Goal: Information Seeking & Learning: Find specific fact

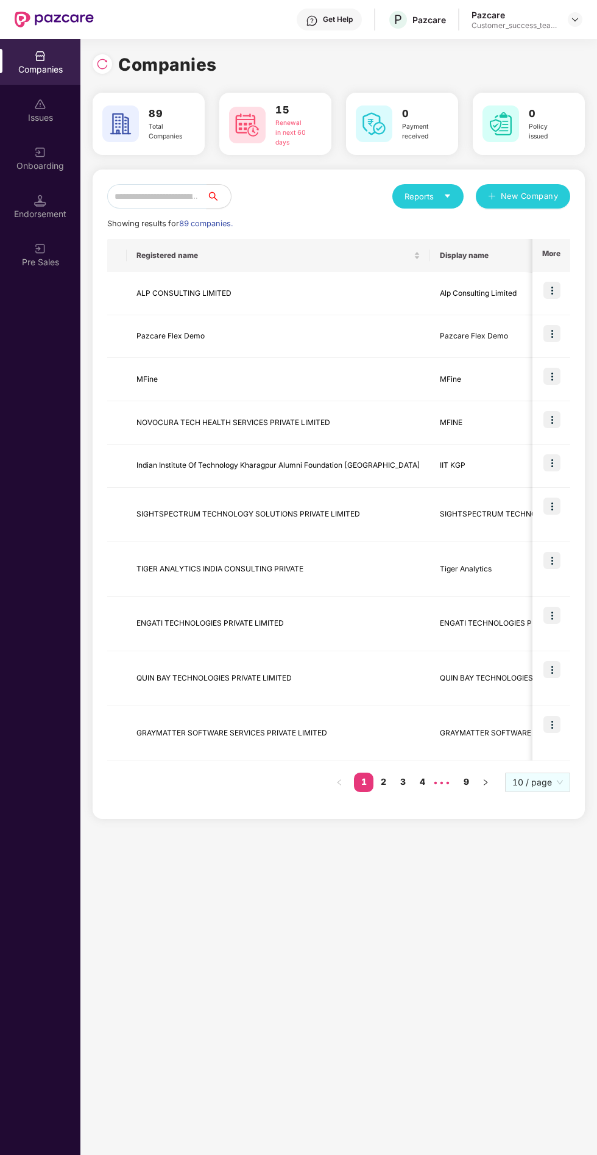
click at [171, 191] on input "text" at bounding box center [156, 196] width 99 height 24
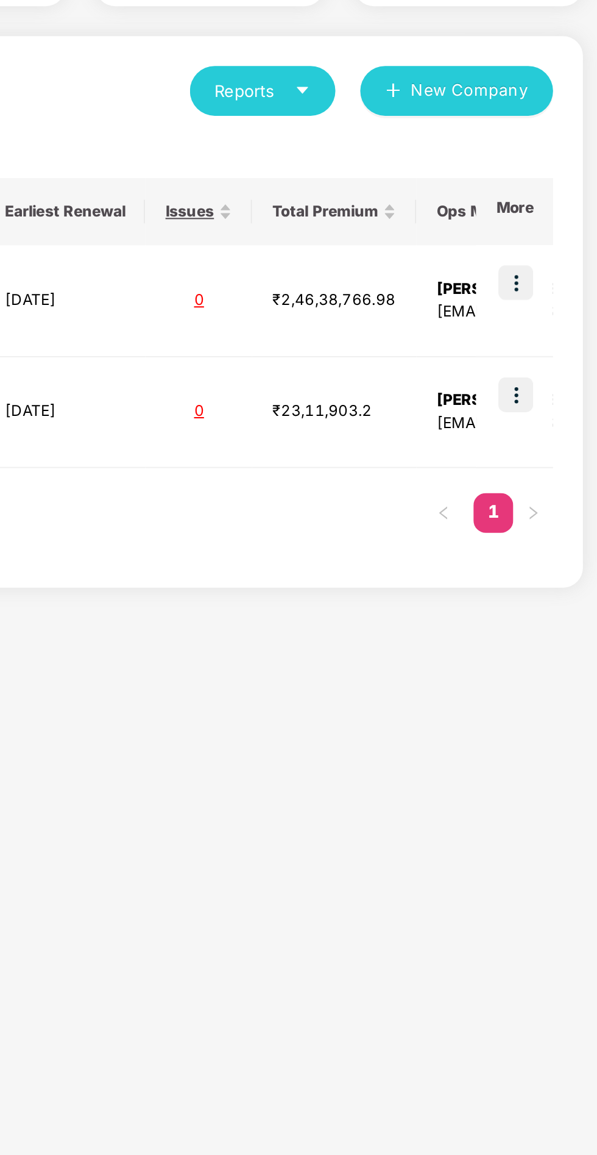
scroll to position [1, 0]
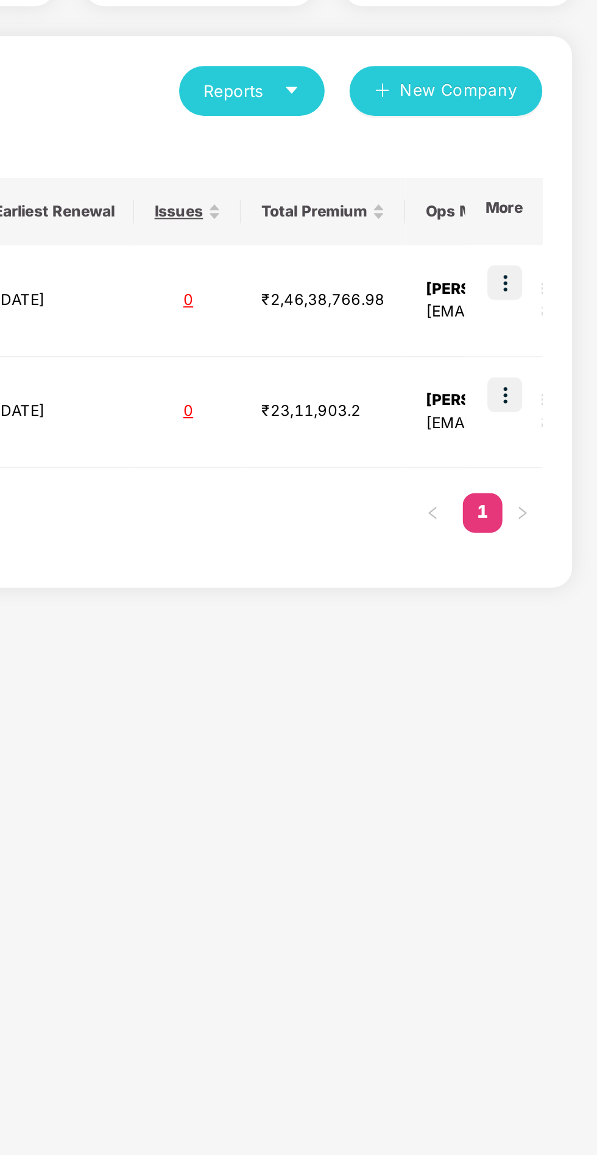
type input "***"
click at [550, 290] on img at bounding box center [552, 290] width 17 height 17
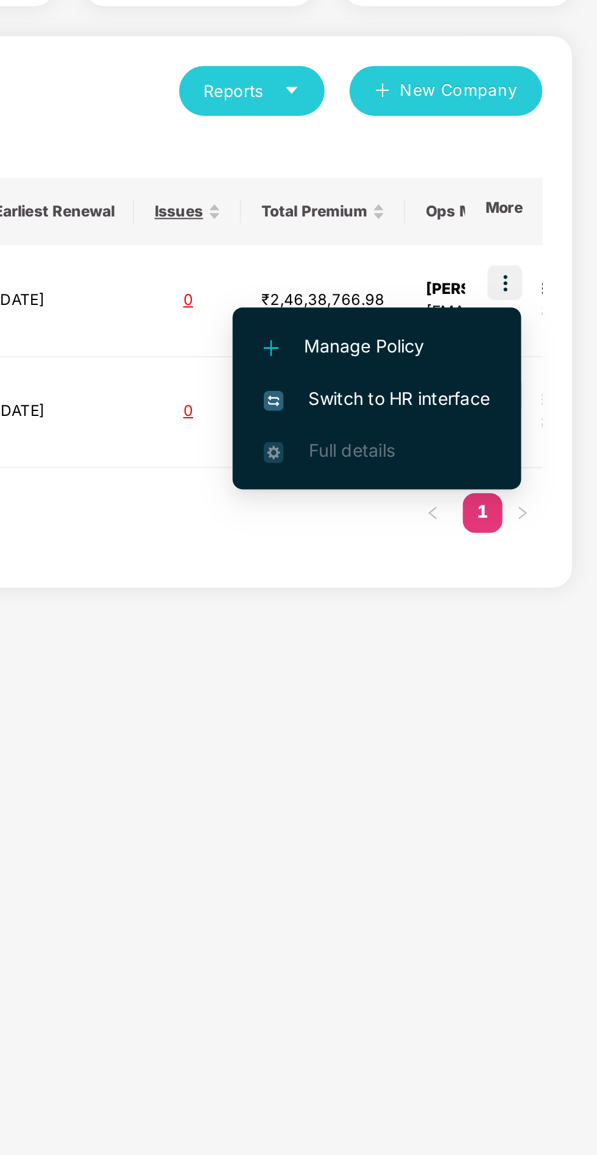
click at [479, 347] on span "Switch to HR interface" at bounding box center [489, 346] width 111 height 13
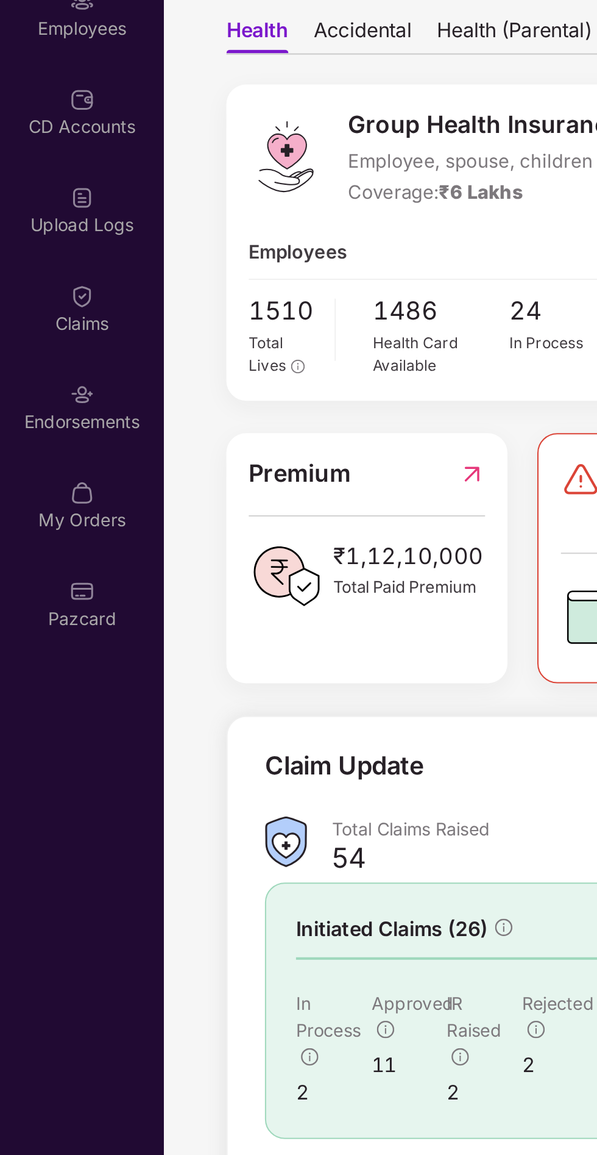
scroll to position [0, 0]
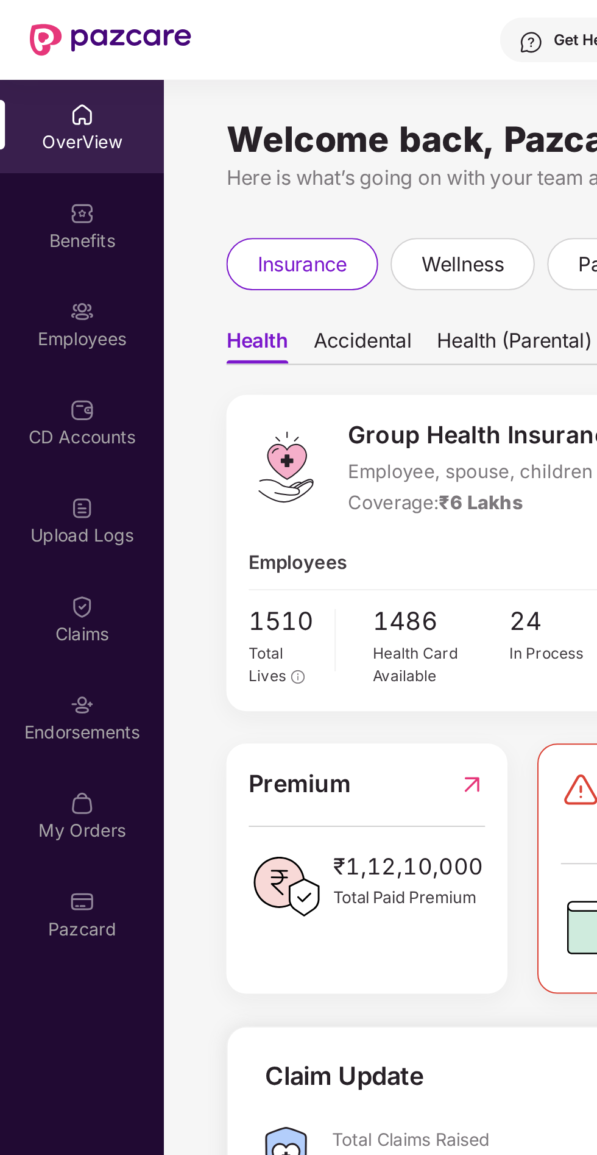
click at [43, 151] on img at bounding box center [40, 152] width 12 height 12
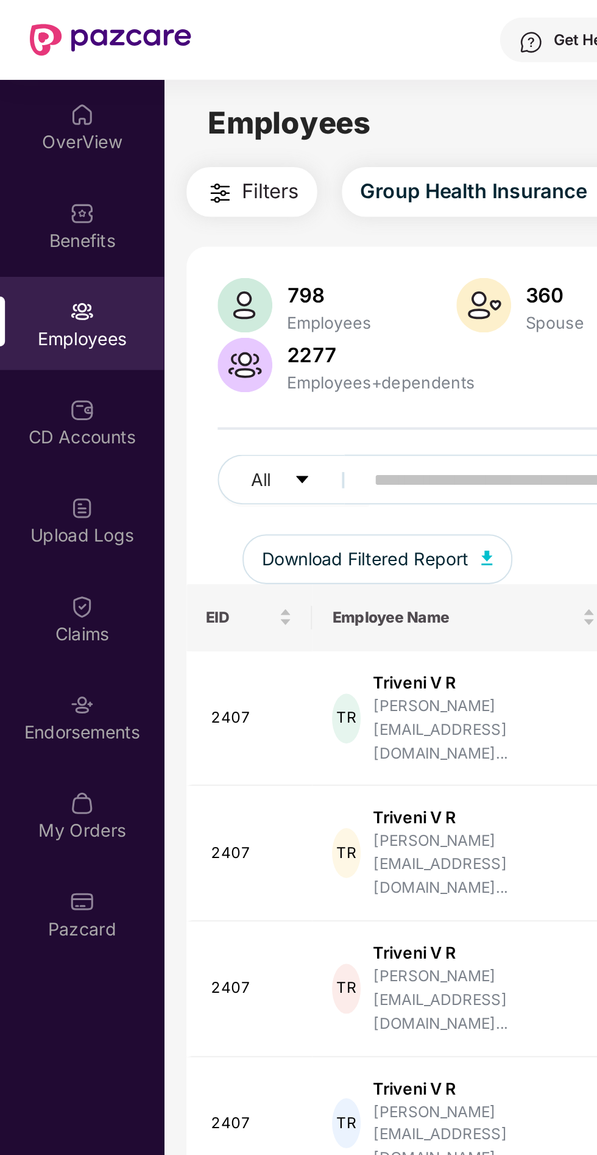
click at [236, 238] on input "text" at bounding box center [292, 235] width 219 height 18
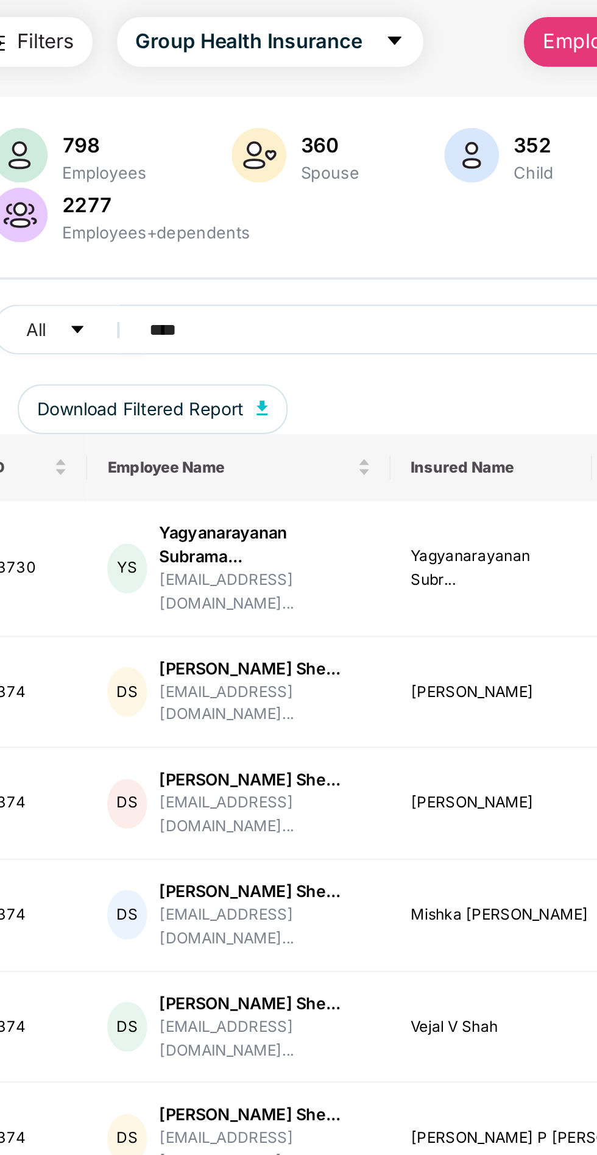
type input "*****"
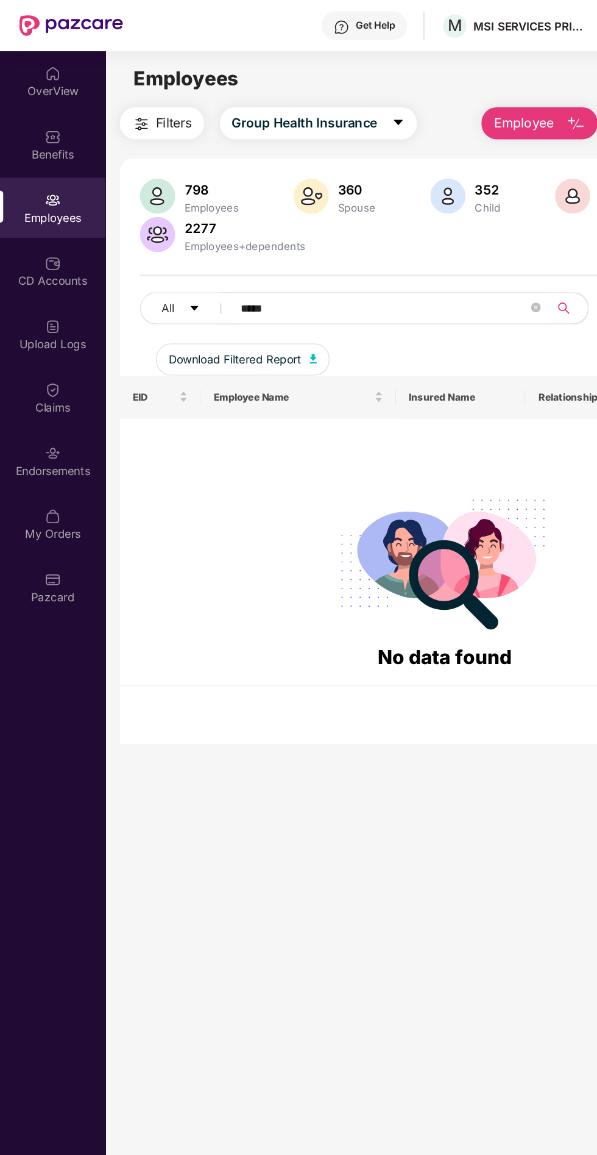
click at [48, 75] on div "OverView" at bounding box center [40, 69] width 80 height 12
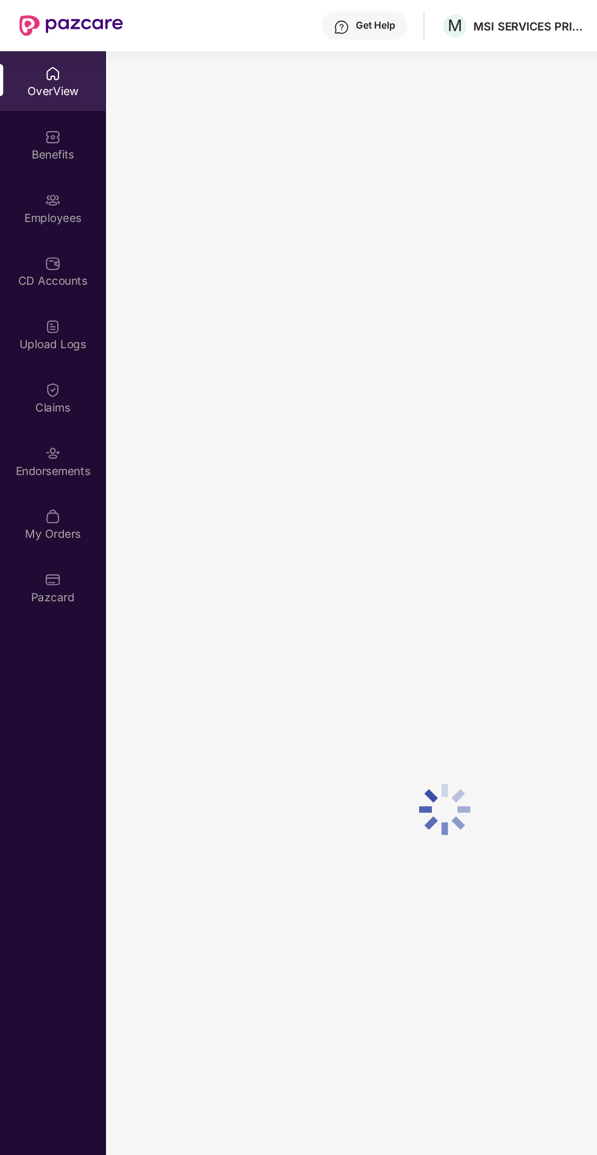
click at [30, 165] on div "Employees" at bounding box center [40, 166] width 80 height 12
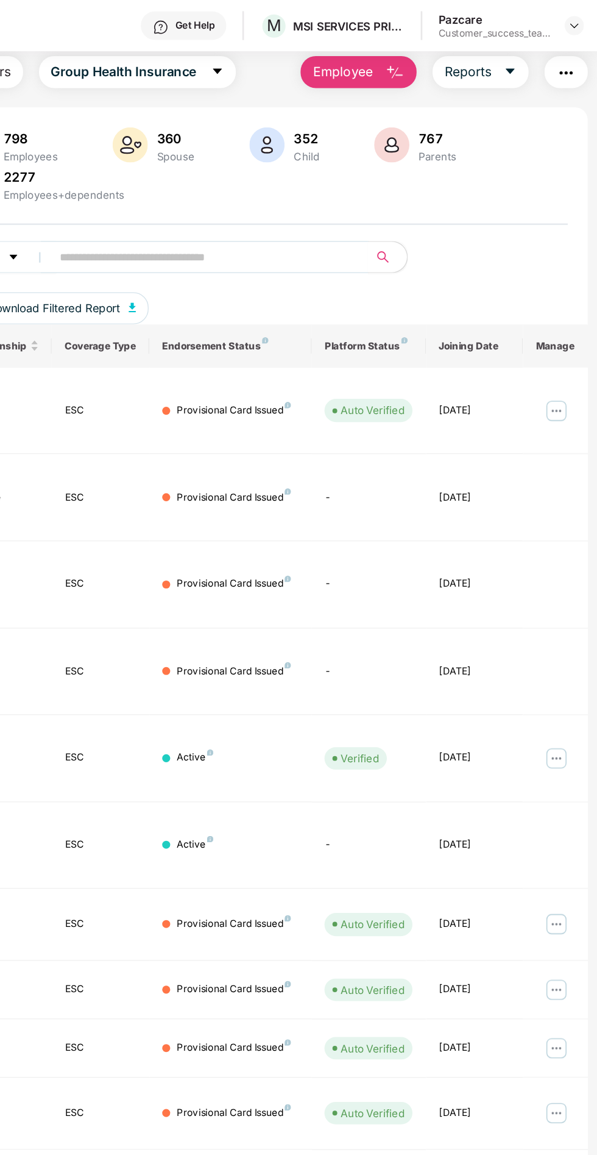
click at [577, 893] on icon "right" at bounding box center [575, 896] width 7 height 7
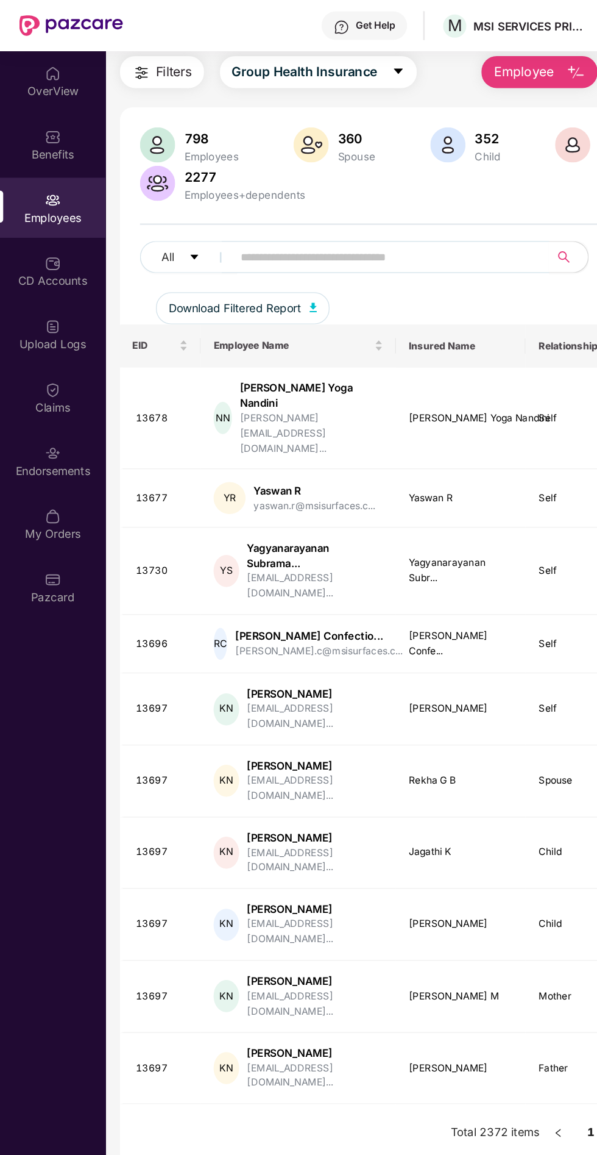
click at [228, 196] on input "text" at bounding box center [292, 196] width 219 height 18
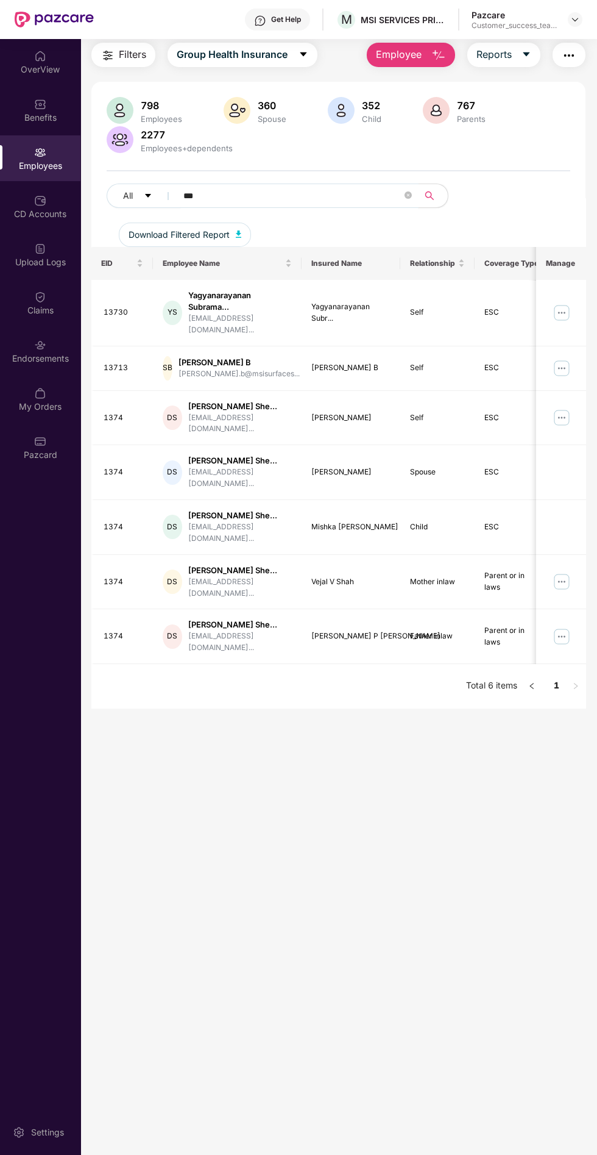
click at [258, 194] on input "***" at bounding box center [292, 196] width 219 height 18
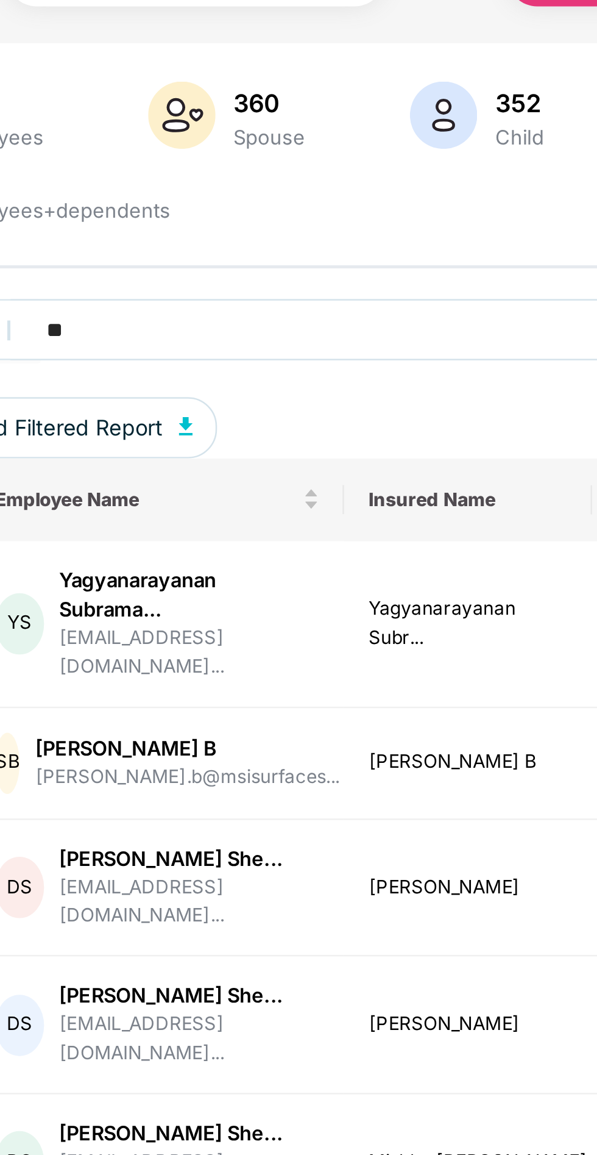
type input "*"
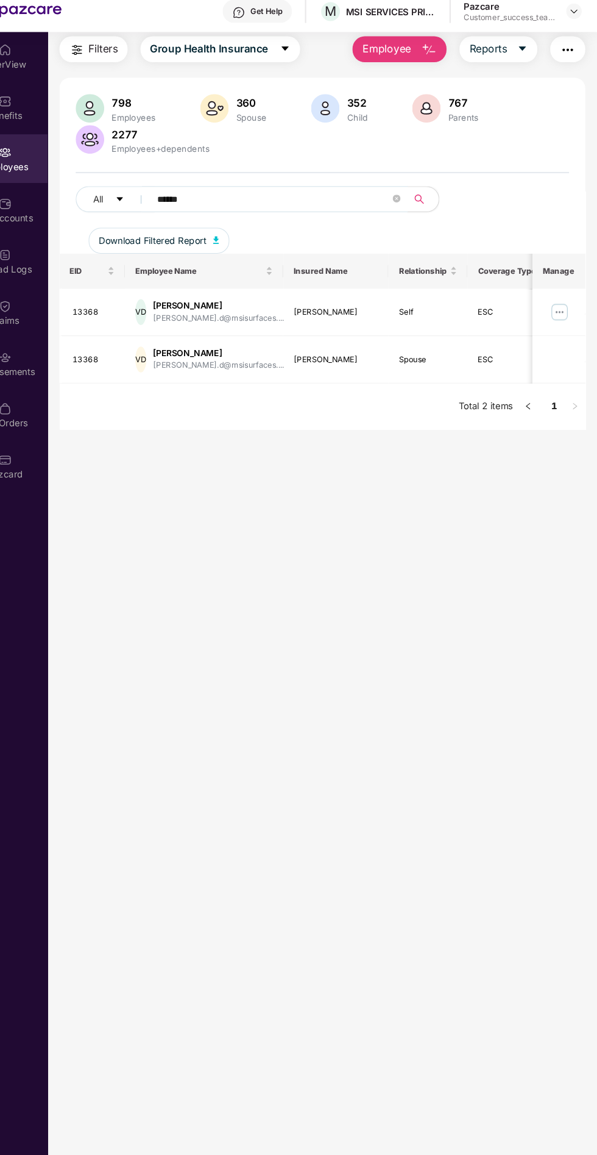
type input "******"
click at [570, 302] on img at bounding box center [562, 303] width 20 height 20
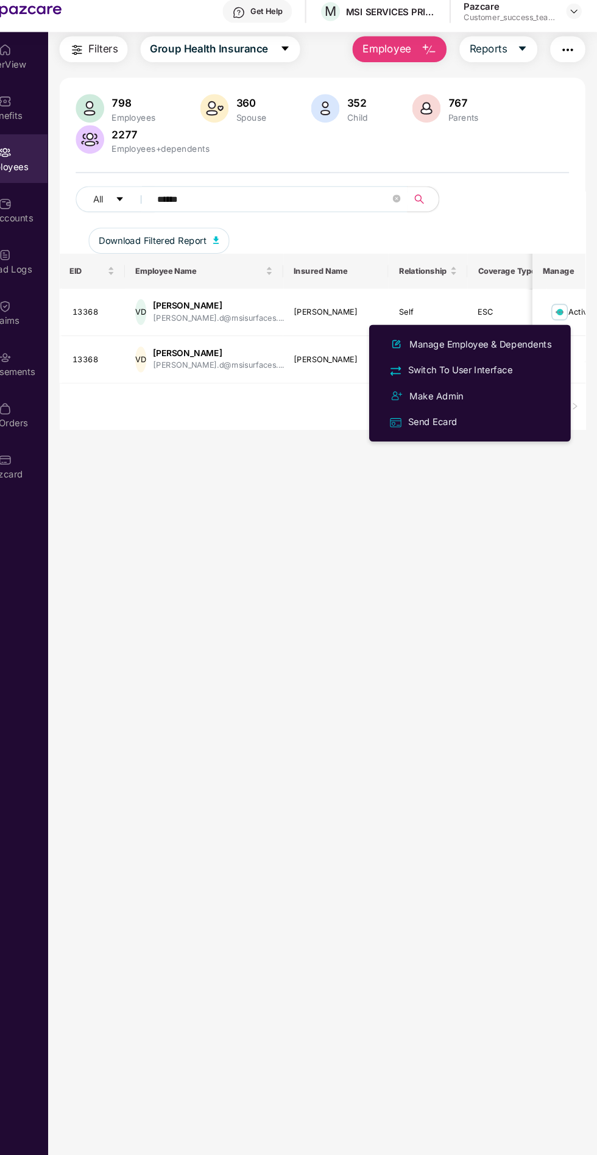
click at [513, 360] on div "Switch To User Interface" at bounding box center [468, 356] width 103 height 13
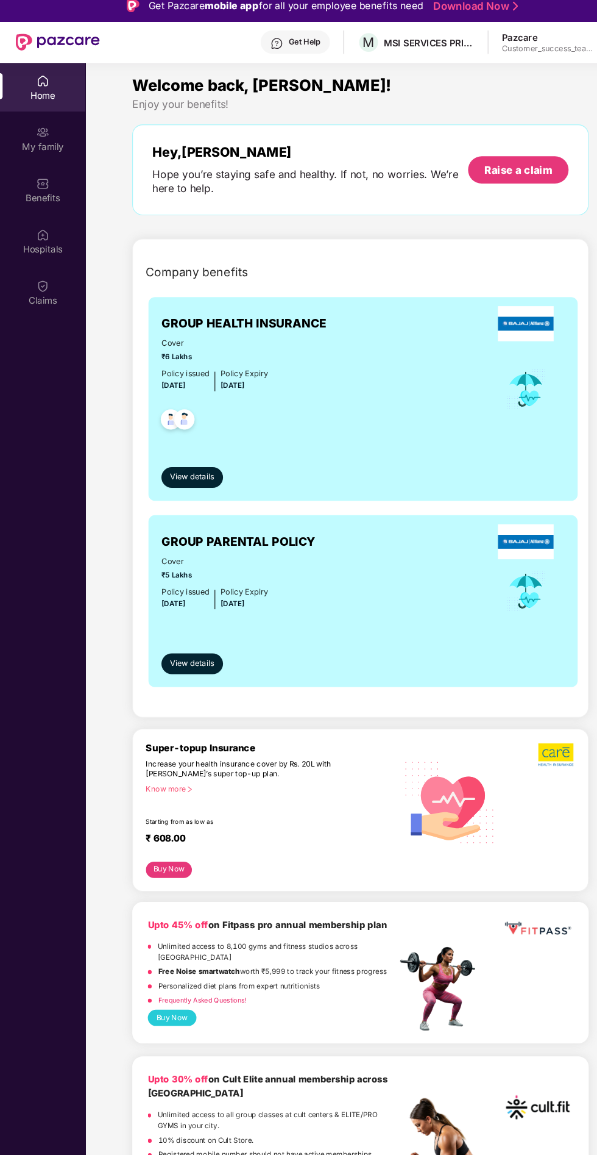
click at [36, 146] on div "My family" at bounding box center [40, 147] width 80 height 12
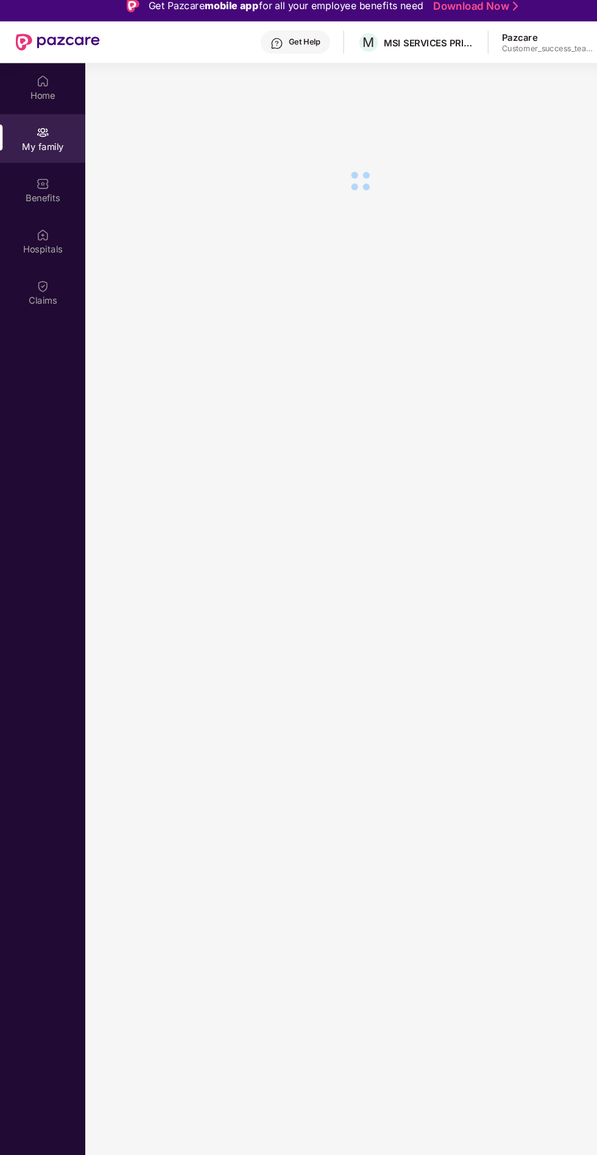
click at [27, 191] on div "Benefits" at bounding box center [40, 195] width 80 height 12
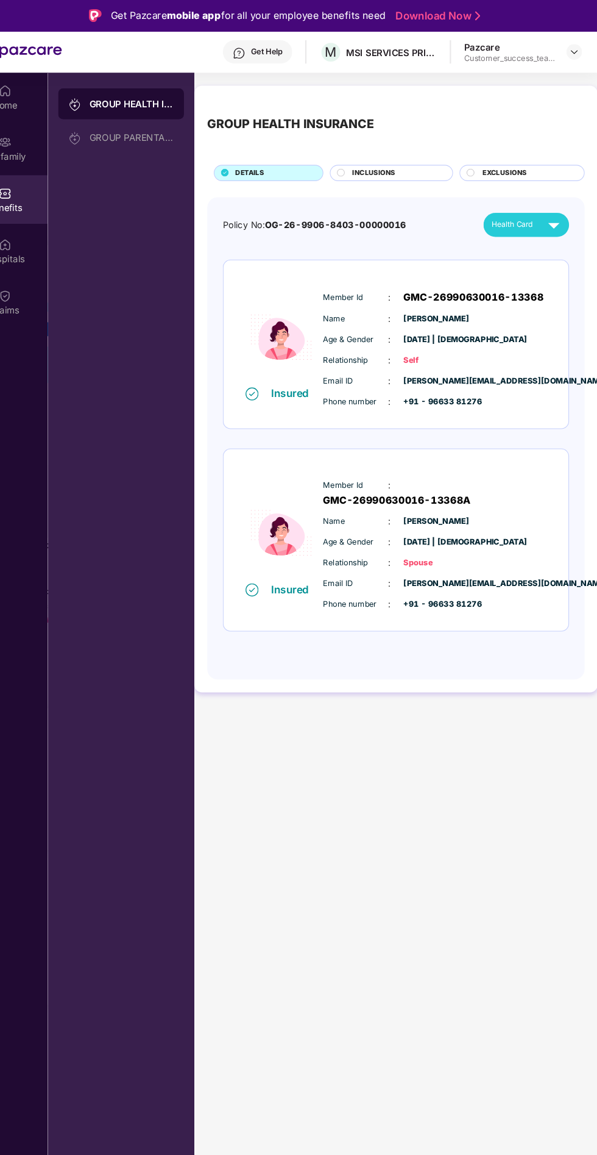
click at [517, 213] on span "Health Card" at bounding box center [517, 211] width 38 height 11
click at [527, 202] on div "Health Card" at bounding box center [532, 211] width 69 height 21
click at [538, 208] on div "Health Card" at bounding box center [532, 211] width 69 height 21
click at [537, 213] on div "Health Card" at bounding box center [532, 211] width 69 height 21
click at [559, 212] on img at bounding box center [556, 211] width 21 height 21
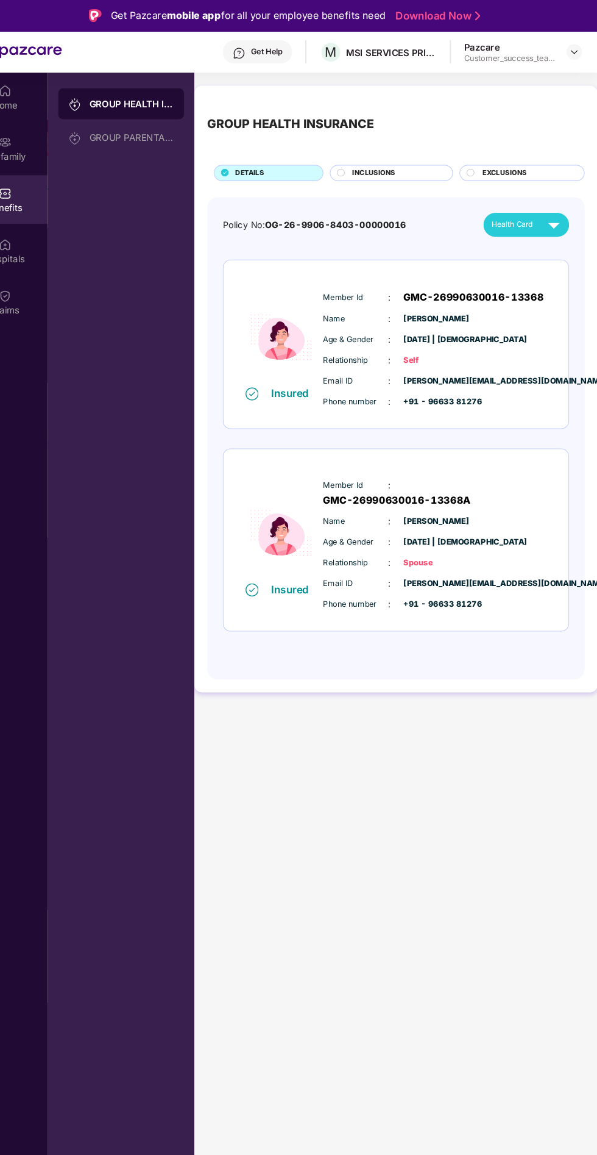
click at [560, 213] on img at bounding box center [556, 211] width 21 height 21
click at [555, 202] on img at bounding box center [556, 211] width 21 height 21
click at [516, 333] on div "Relationship : Self" at bounding box center [445, 338] width 210 height 13
click at [558, 213] on img at bounding box center [556, 211] width 21 height 21
click at [393, 166] on span "INCLUSIONS" at bounding box center [387, 163] width 40 height 10
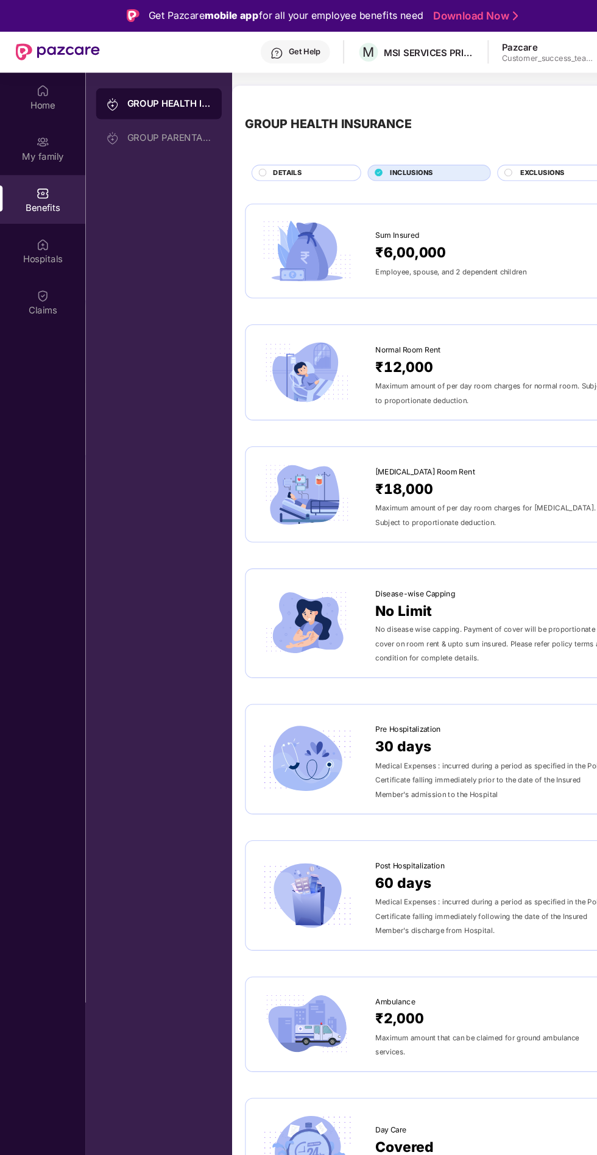
click at [304, 163] on div "DETAILS" at bounding box center [292, 164] width 82 height 12
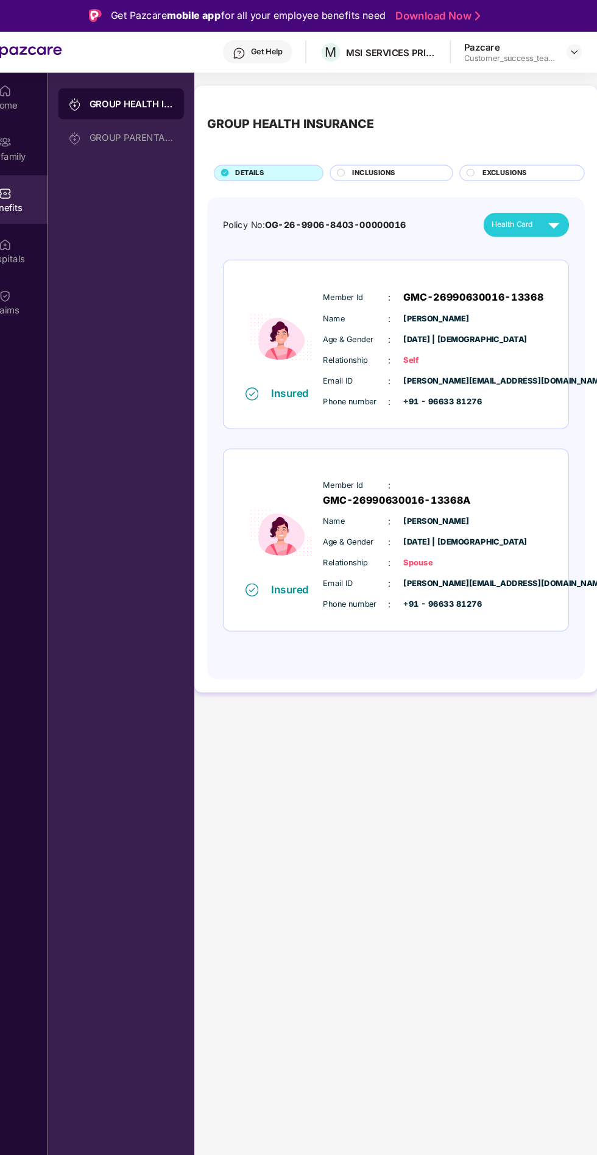
click at [532, 214] on span "Health Card" at bounding box center [517, 211] width 38 height 11
click at [557, 238] on div "[PERSON_NAME]" at bounding box center [531, 239] width 79 height 13
click at [553, 213] on img at bounding box center [556, 211] width 21 height 21
click at [550, 268] on div "[PERSON_NAME]" at bounding box center [531, 263] width 79 height 13
click at [521, 208] on span "Health Card" at bounding box center [517, 211] width 38 height 11
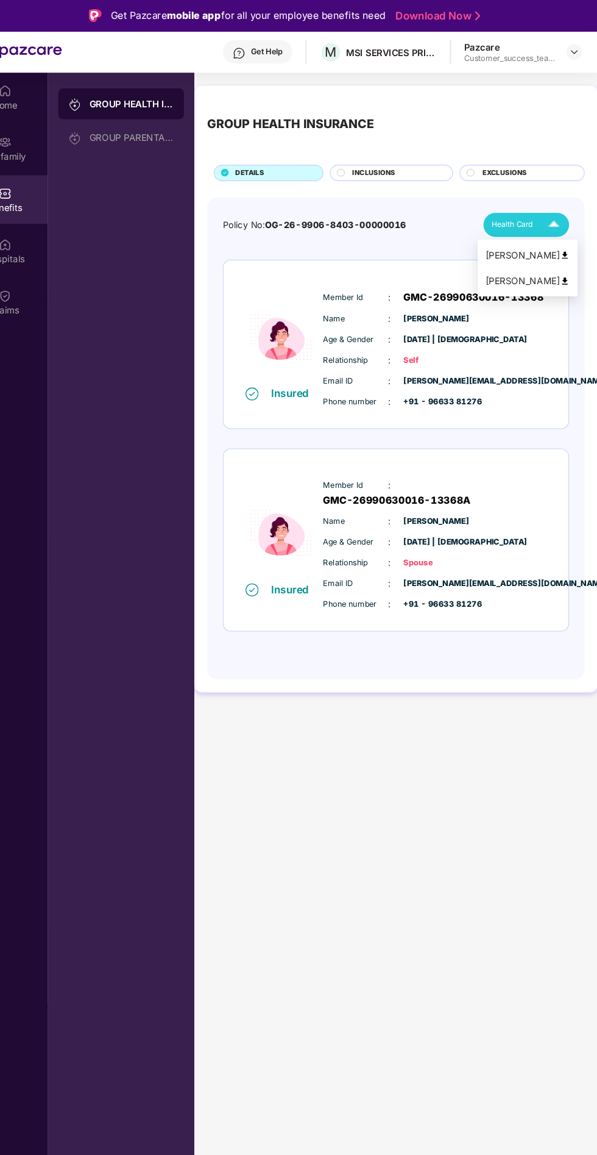
click at [513, 235] on div "[PERSON_NAME]" at bounding box center [531, 239] width 79 height 13
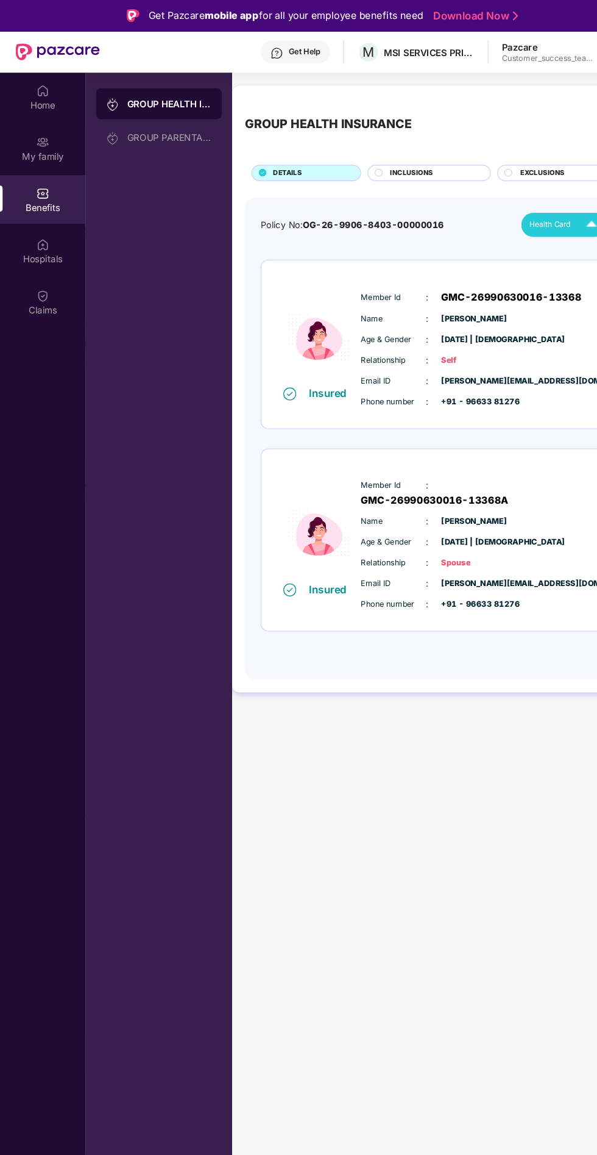
click at [30, 94] on div "Home" at bounding box center [40, 99] width 80 height 12
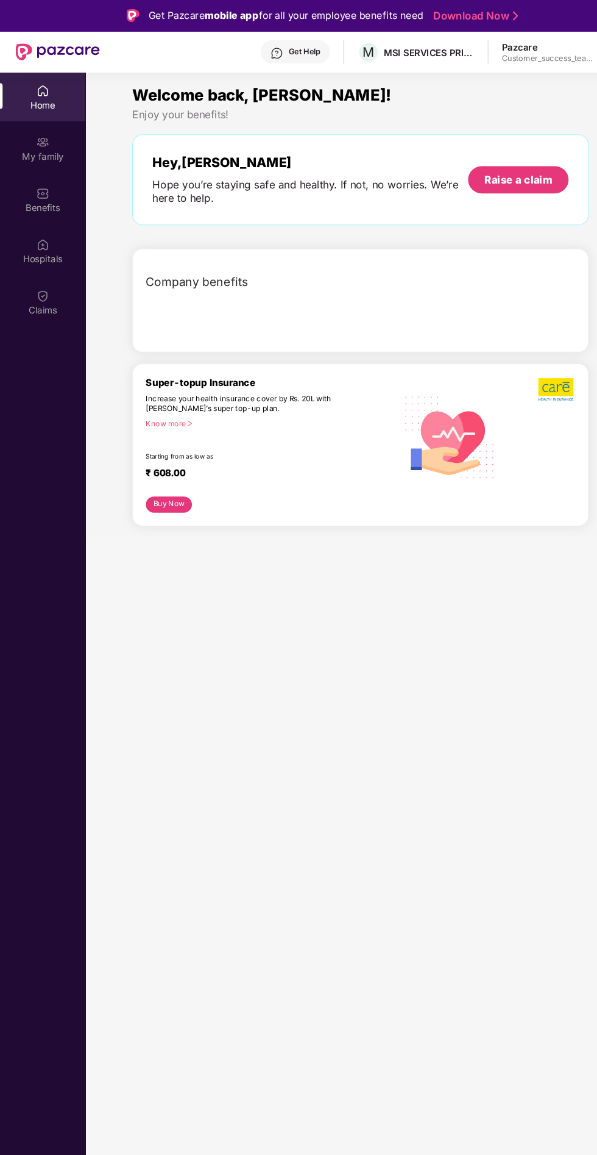
click at [24, 242] on div "Hospitals" at bounding box center [40, 243] width 80 height 12
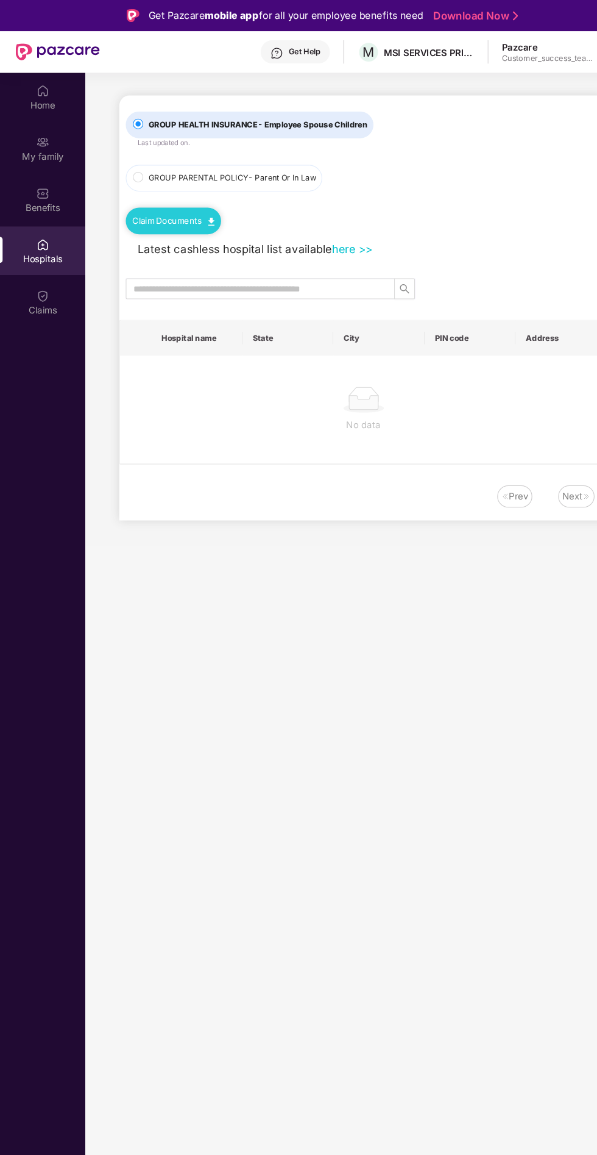
click at [313, 231] on link "here >>" at bounding box center [331, 234] width 38 height 12
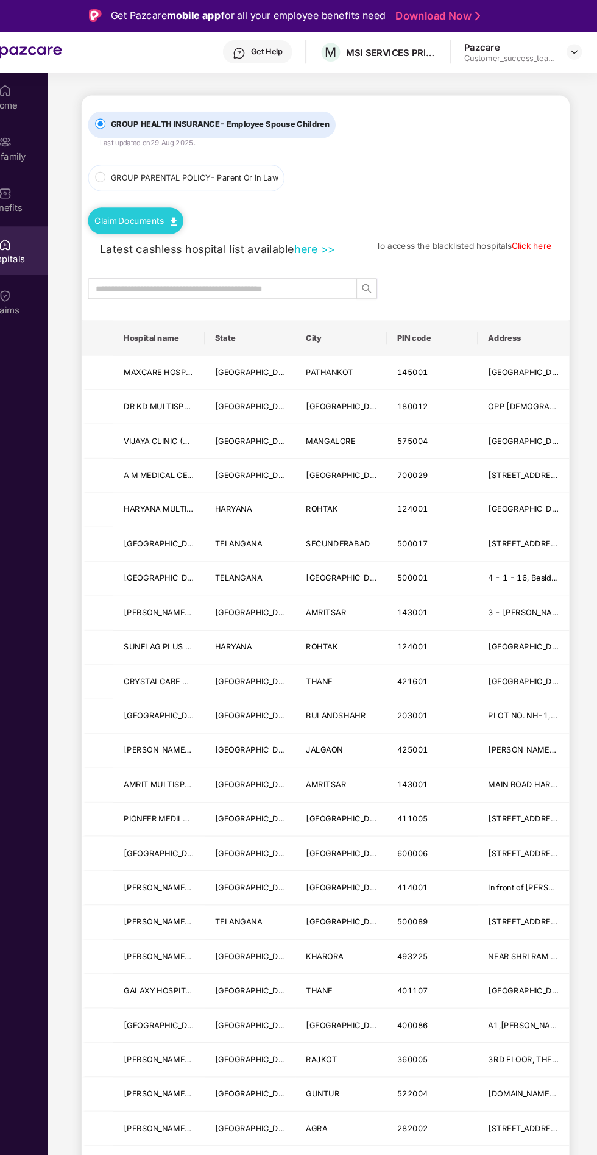
click at [551, 50] on div "Customer_success_team_lead" at bounding box center [514, 55] width 85 height 10
click at [575, 49] on img at bounding box center [576, 49] width 10 height 10
click at [574, 49] on img at bounding box center [576, 49] width 10 height 10
click at [571, 47] on img at bounding box center [576, 49] width 10 height 10
click at [487, 79] on div "Switch to partner view" at bounding box center [518, 78] width 158 height 24
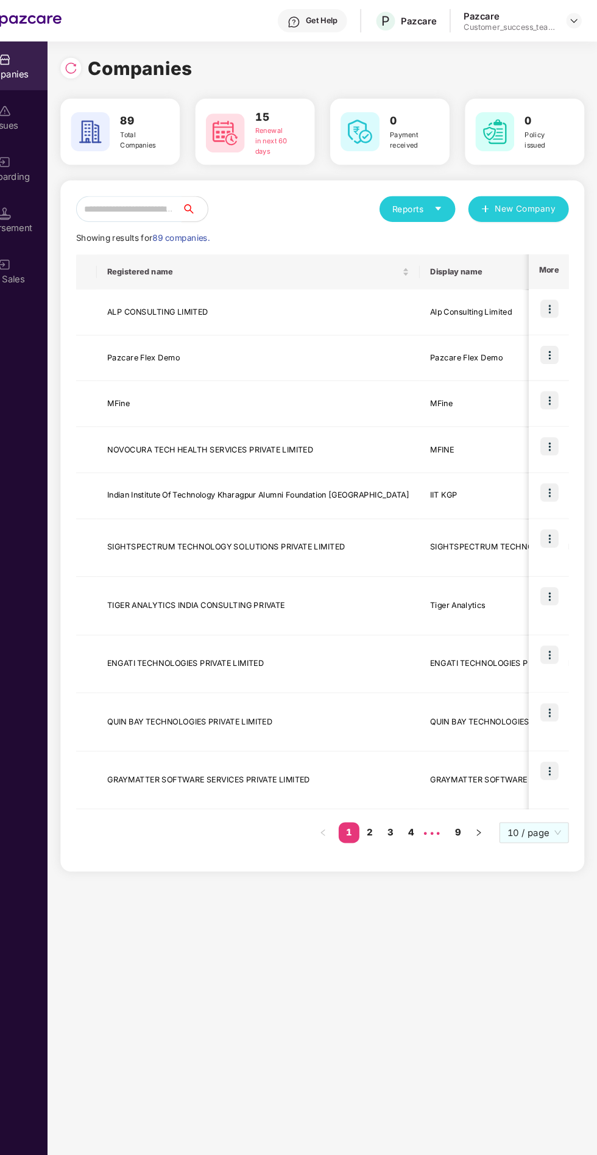
click at [162, 196] on input "text" at bounding box center [156, 196] width 99 height 24
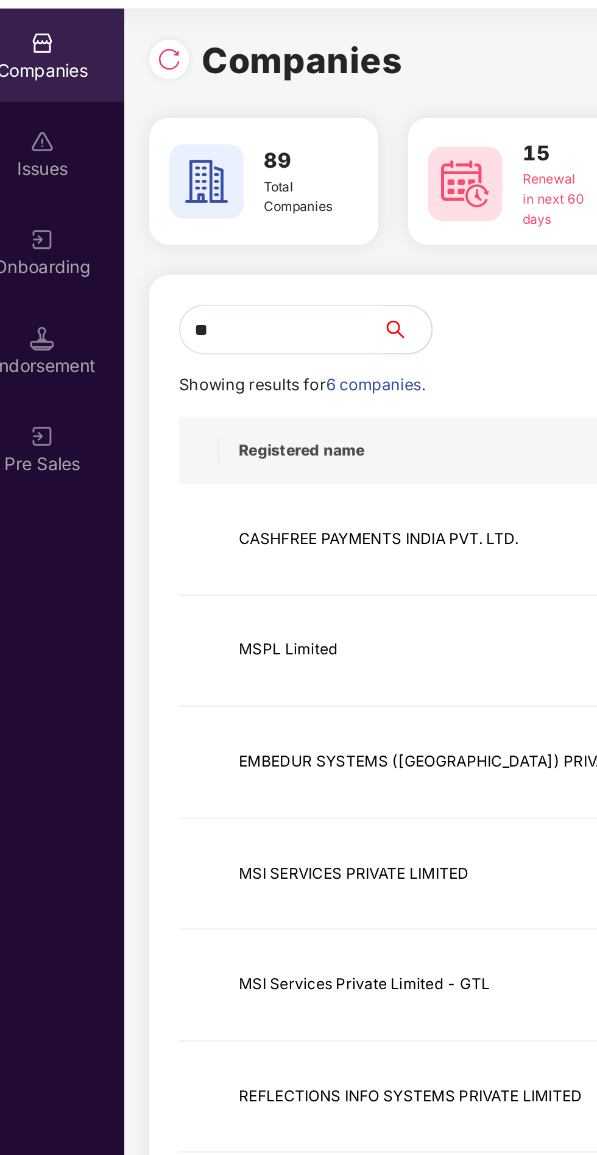
type input "***"
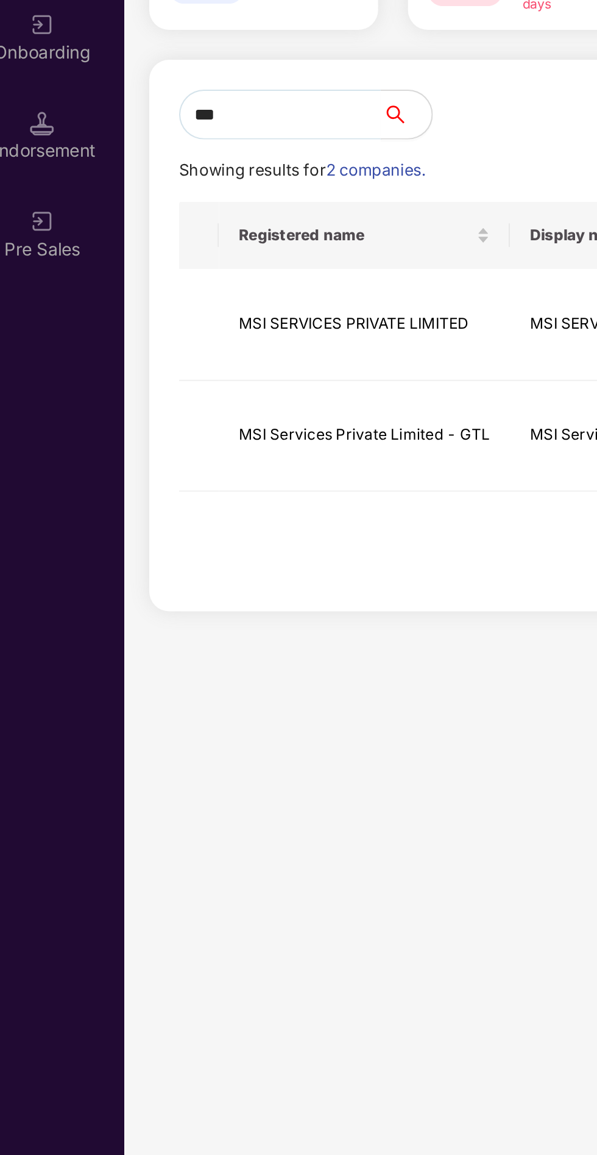
click at [179, 298] on td "MSI SERVICES PRIVATE LIMITED" at bounding box center [198, 299] width 143 height 55
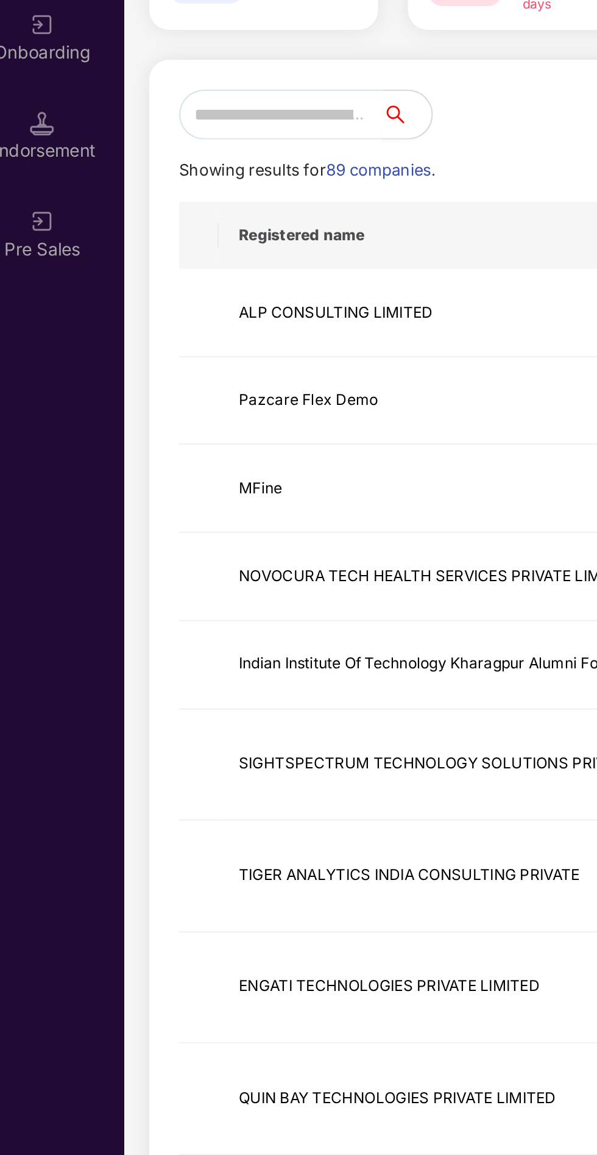
click at [168, 199] on input "text" at bounding box center [156, 196] width 99 height 24
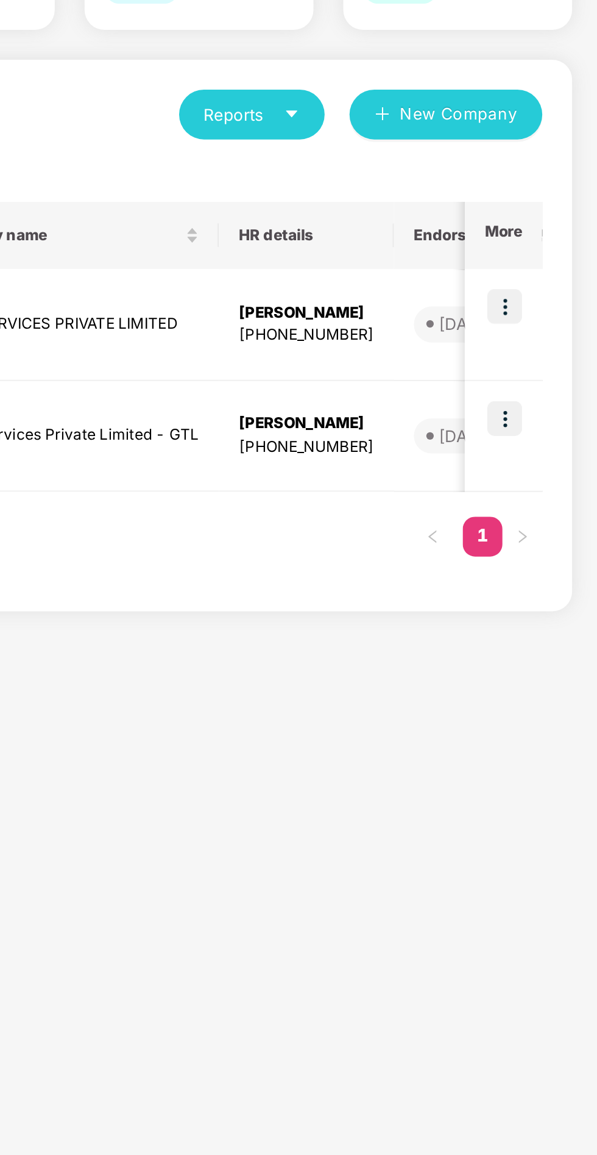
type input "***"
click at [570, 294] on td at bounding box center [552, 299] width 38 height 55
click at [557, 287] on img at bounding box center [552, 290] width 17 height 17
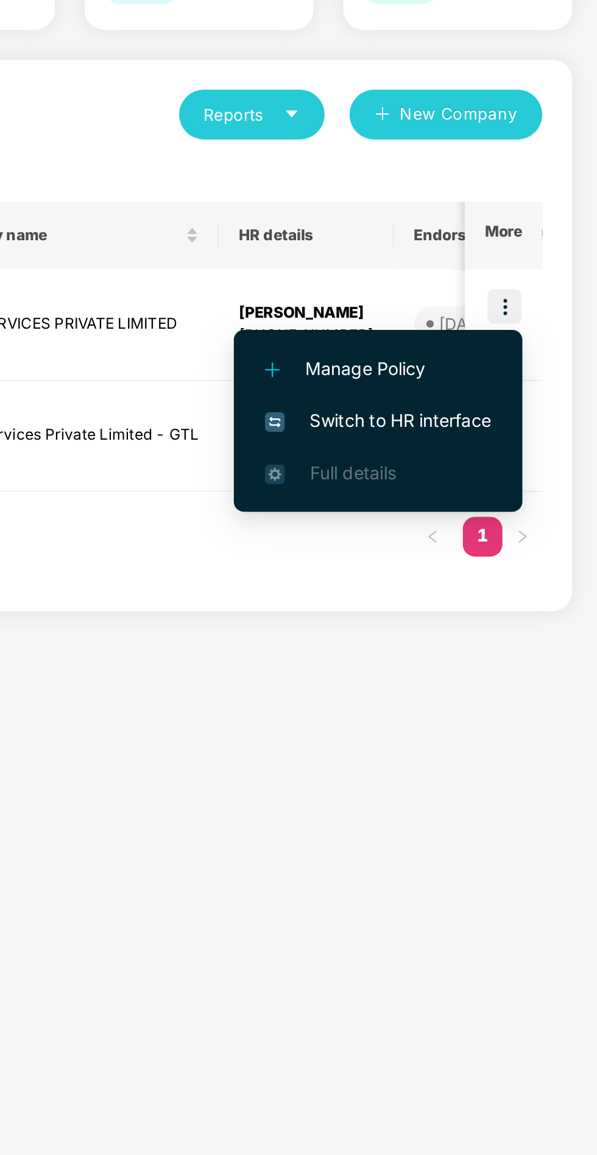
click at [518, 342] on span "Switch to HR interface" at bounding box center [490, 346] width 111 height 13
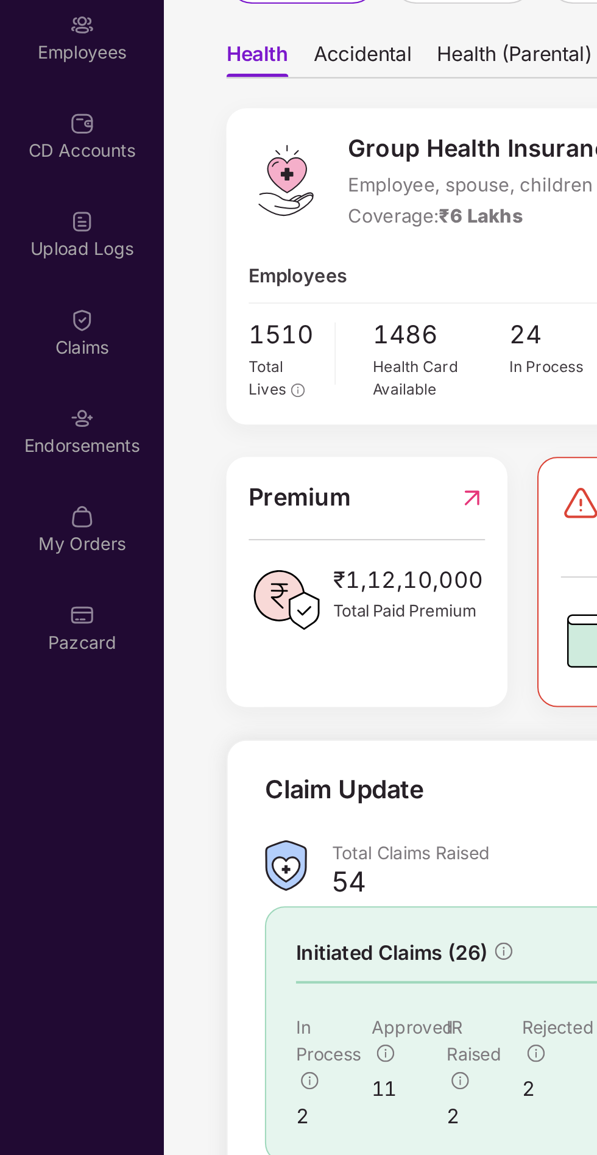
click at [38, 209] on div "CD Accounts" at bounding box center [40, 214] width 80 height 12
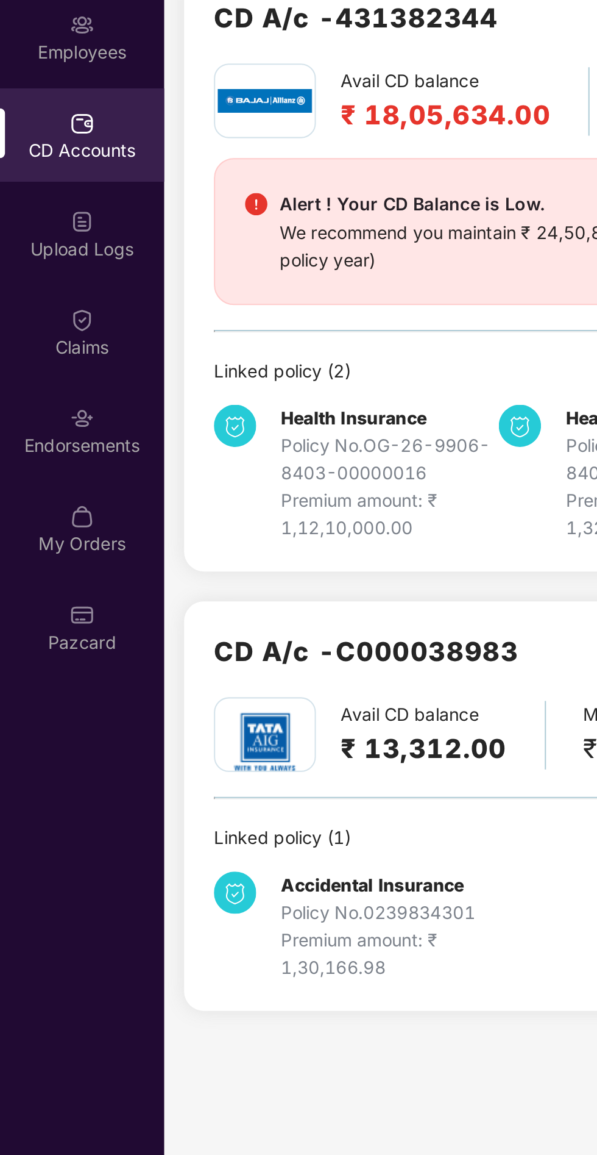
click at [39, 256] on div "Upload Logs" at bounding box center [40, 262] width 80 height 12
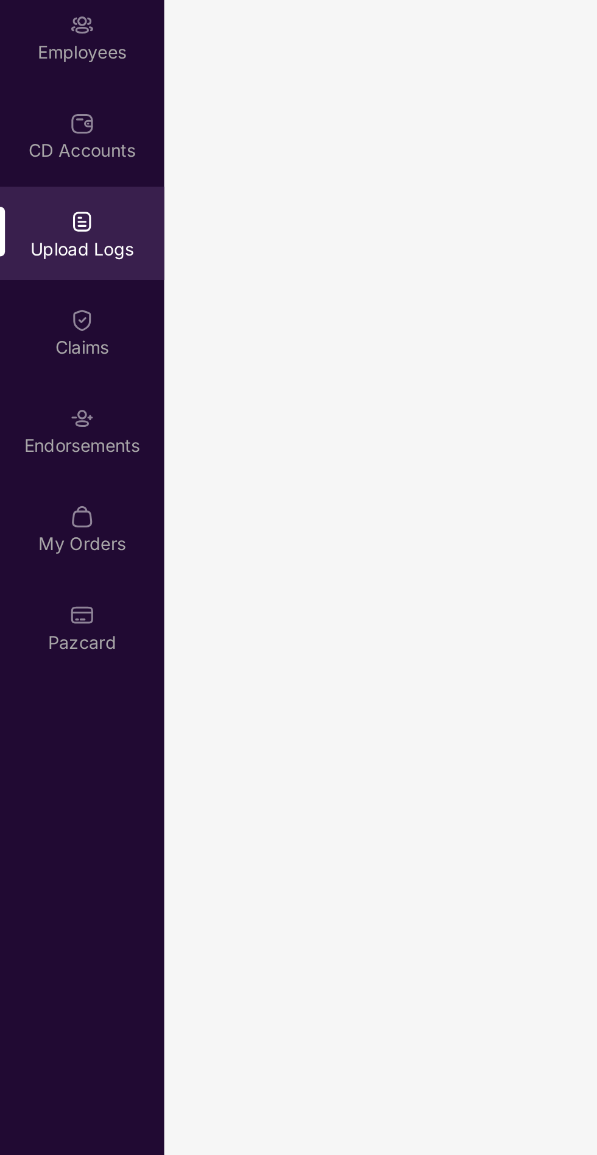
click at [43, 160] on div "Employees" at bounding box center [40, 166] width 80 height 12
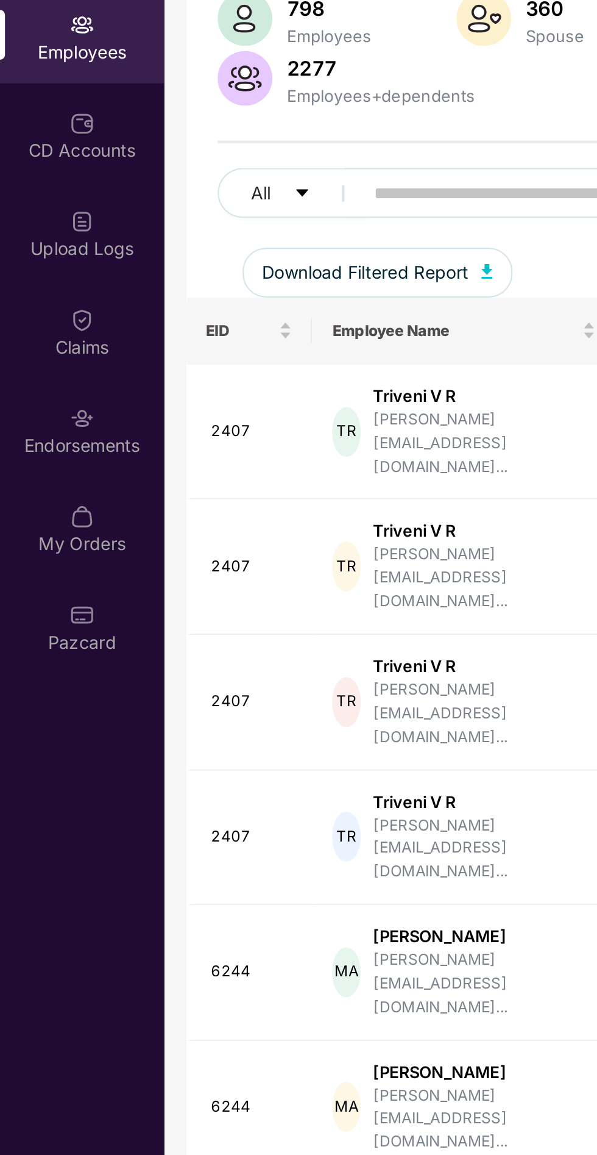
click at [210, 214] on div "798 Employees 360 Spouse 352 Child 767 Parents 2277 Employees+dependents All Do…" at bounding box center [338, 211] width 495 height 150
click at [200, 235] on input "text" at bounding box center [292, 235] width 219 height 18
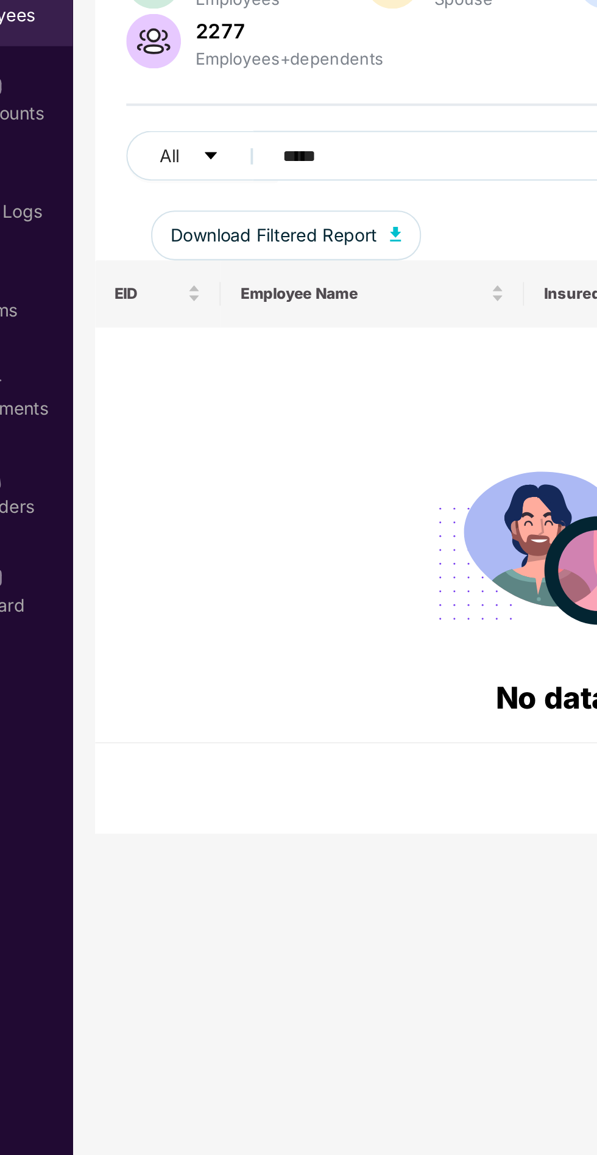
type input "*****"
